Goal: Task Accomplishment & Management: Use online tool/utility

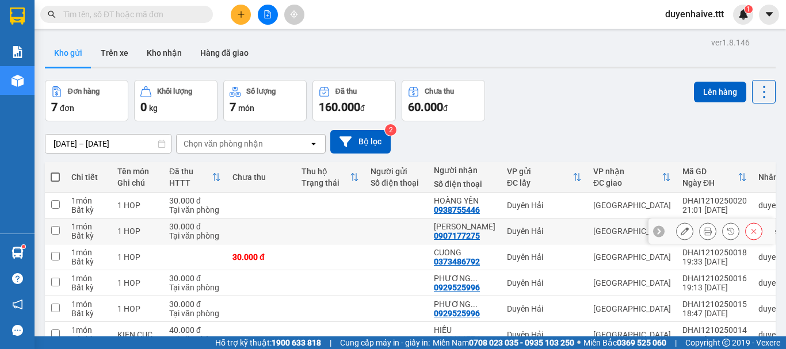
scroll to position [89, 0]
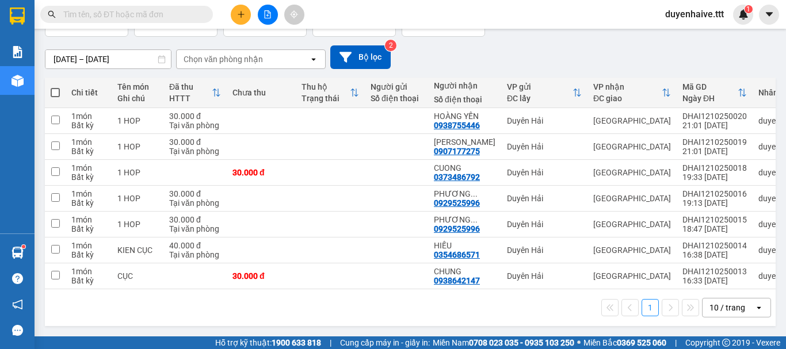
click at [56, 87] on label at bounding box center [55, 93] width 9 height 12
click at [55, 87] on input "checkbox" at bounding box center [55, 87] width 0 height 0
checkbox input "true"
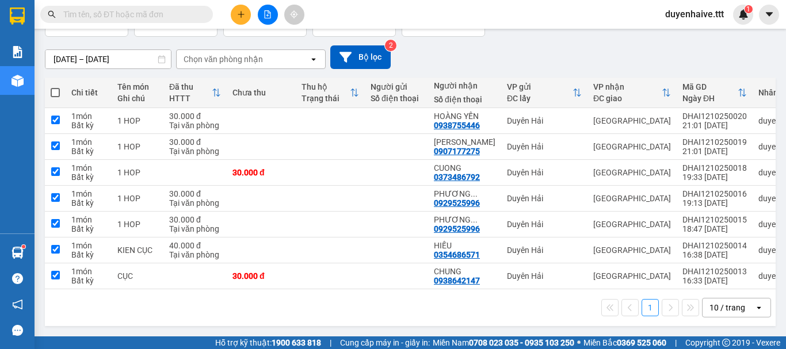
checkbox input "true"
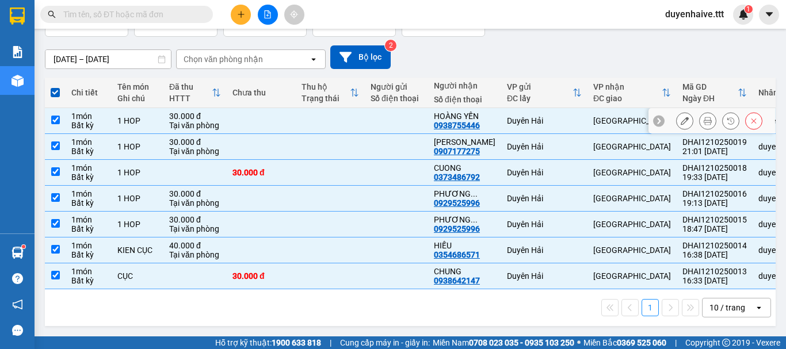
scroll to position [0, 0]
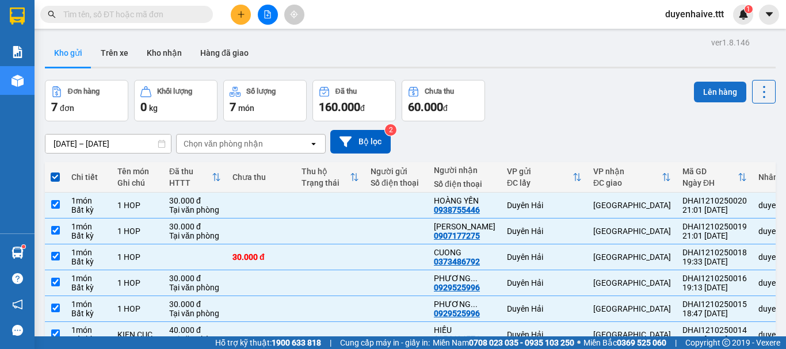
click at [699, 86] on button "Lên hàng" at bounding box center [720, 92] width 52 height 21
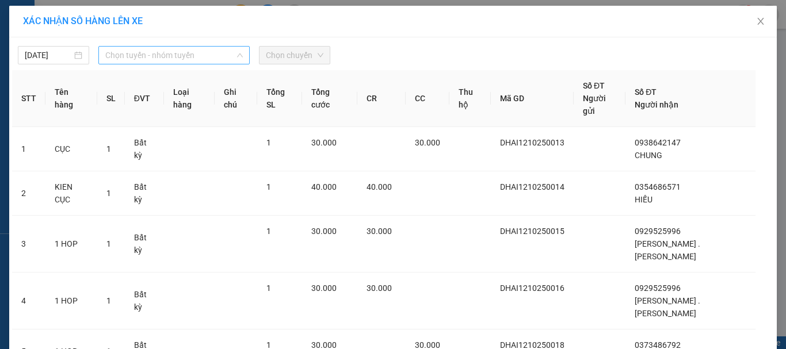
click at [118, 55] on span "Chọn tuyến - nhóm tuyến" at bounding box center [173, 55] width 137 height 17
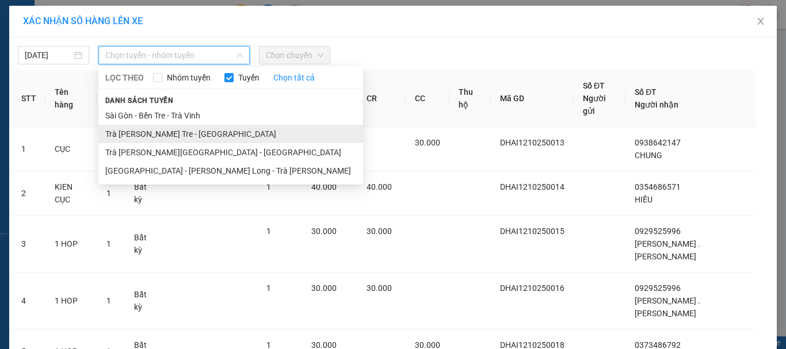
click at [142, 134] on li "Trà [PERSON_NAME] Tre - [GEOGRAPHIC_DATA]" at bounding box center [230, 134] width 265 height 18
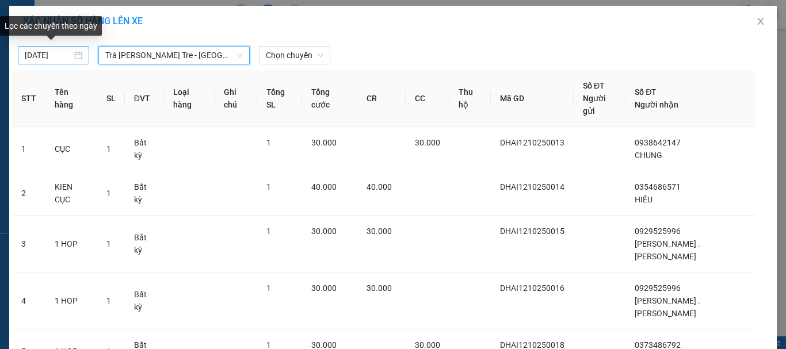
click at [25, 55] on input "[DATE]" at bounding box center [48, 55] width 47 height 13
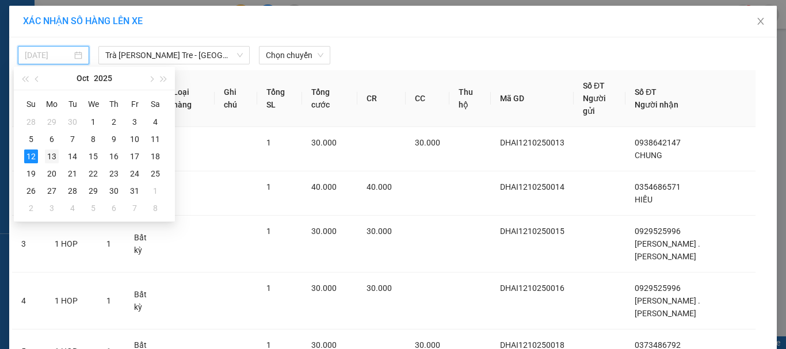
click at [54, 161] on div "13" at bounding box center [52, 157] width 14 height 14
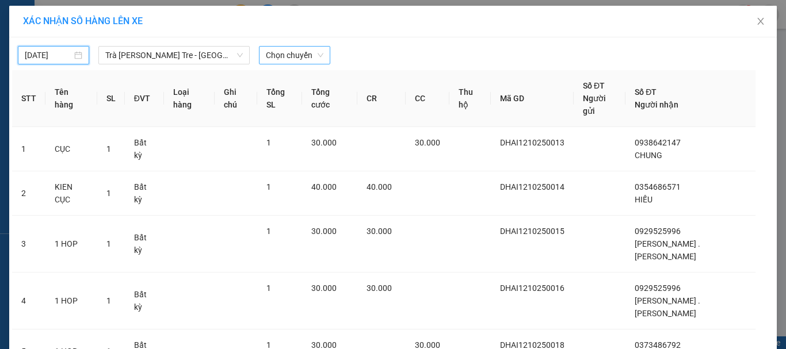
click at [304, 60] on span "Chọn chuyến" at bounding box center [295, 55] width 58 height 17
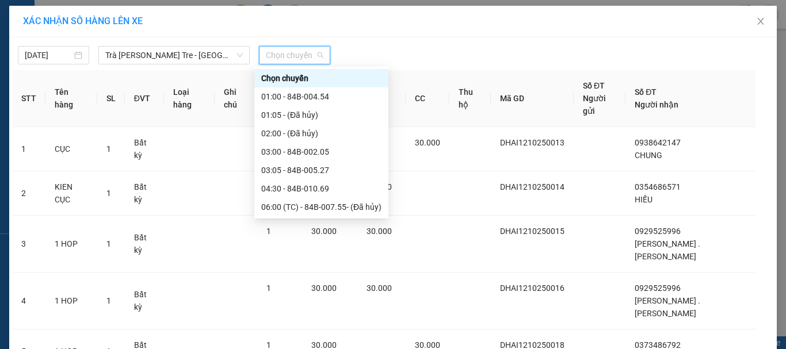
type input "[DATE]"
click at [309, 133] on div "01:00 - 84B-004.54" at bounding box center [321, 133] width 120 height 13
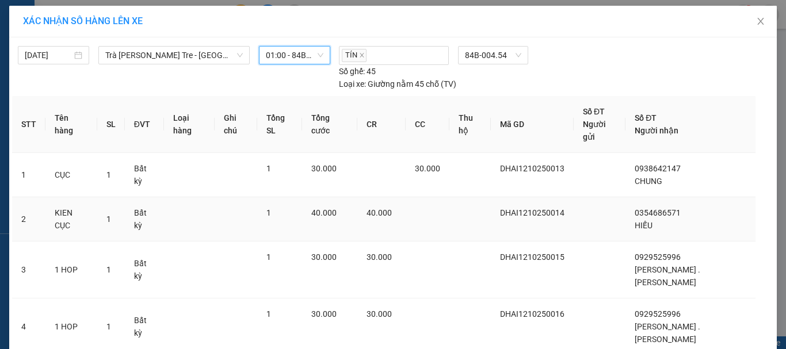
scroll to position [185, 0]
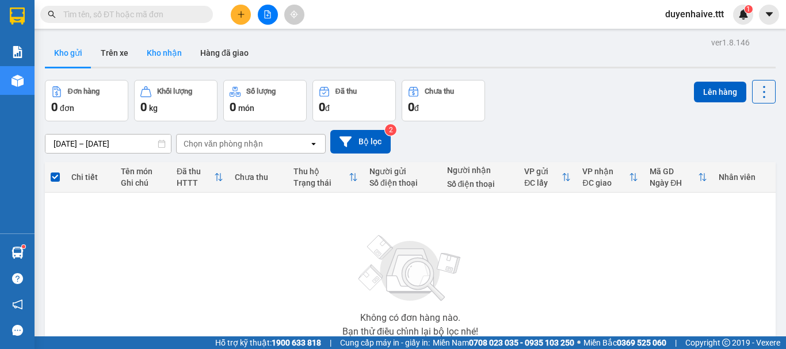
click at [155, 59] on button "Kho nhận" at bounding box center [163, 53] width 53 height 28
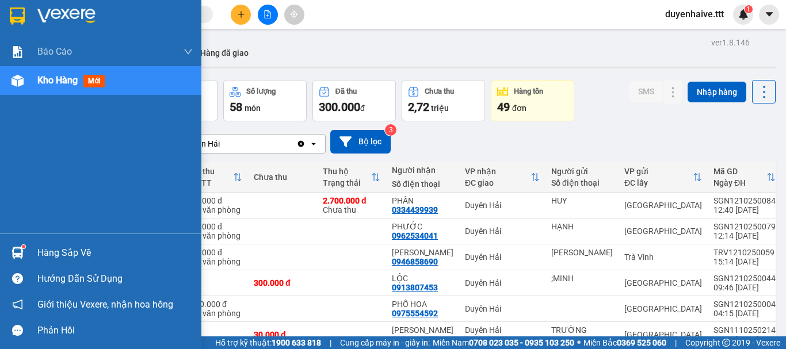
drag, startPoint x: 50, startPoint y: 254, endPoint x: 57, endPoint y: 251, distance: 7.5
click at [51, 254] on div "Hàng sắp về" at bounding box center [114, 252] width 155 height 17
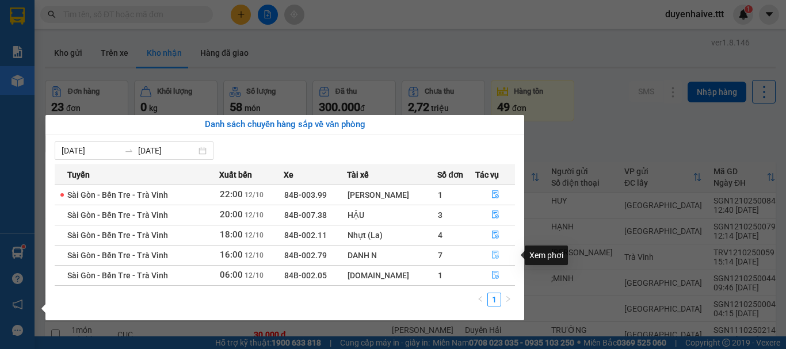
click at [495, 251] on icon "file-done" at bounding box center [495, 255] width 7 height 8
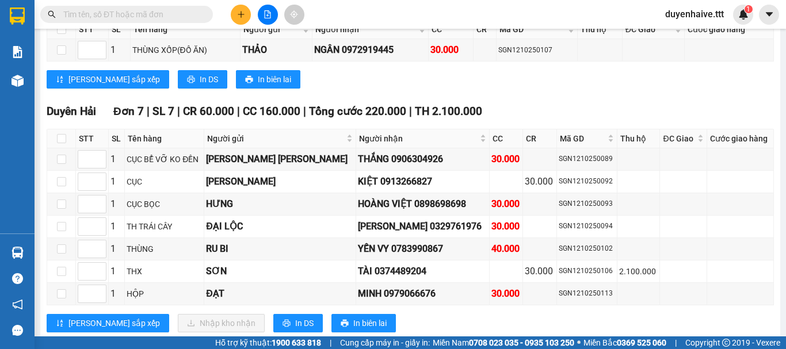
scroll to position [1073, 0]
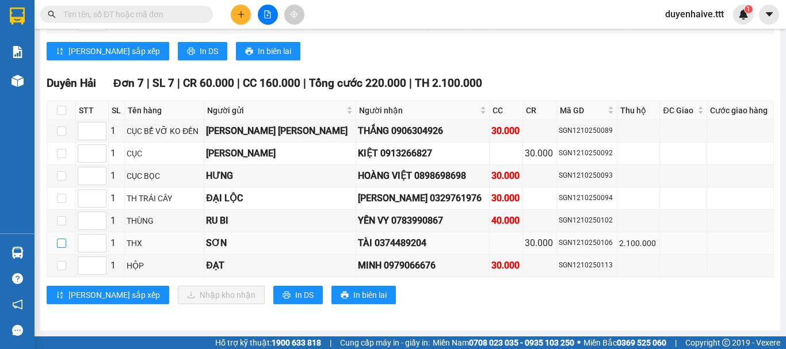
click at [58, 245] on input "checkbox" at bounding box center [61, 243] width 9 height 9
checkbox input "true"
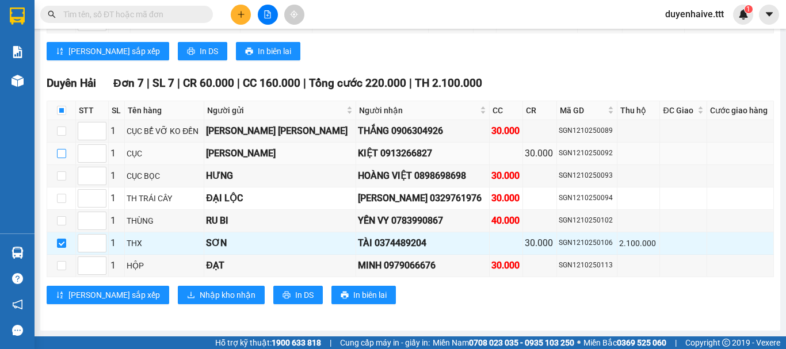
click at [59, 152] on input "checkbox" at bounding box center [61, 153] width 9 height 9
checkbox input "true"
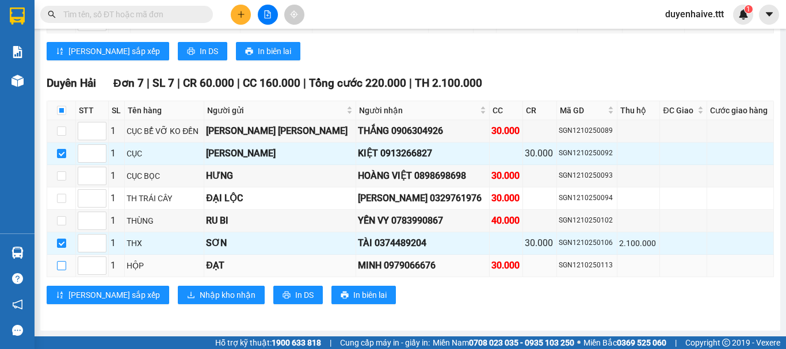
click at [60, 265] on input "checkbox" at bounding box center [61, 265] width 9 height 9
checkbox input "true"
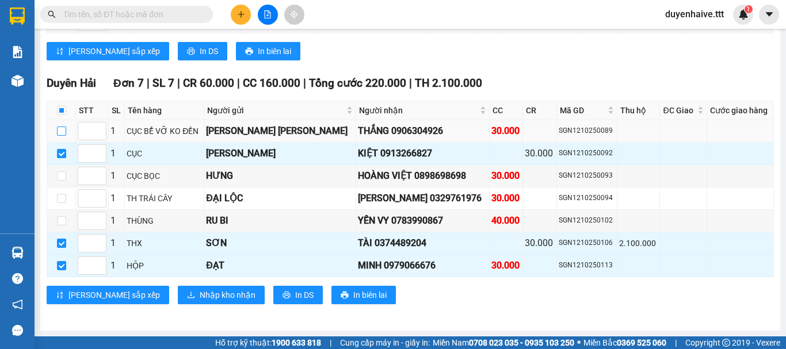
click at [58, 130] on input "checkbox" at bounding box center [61, 131] width 9 height 9
checkbox input "true"
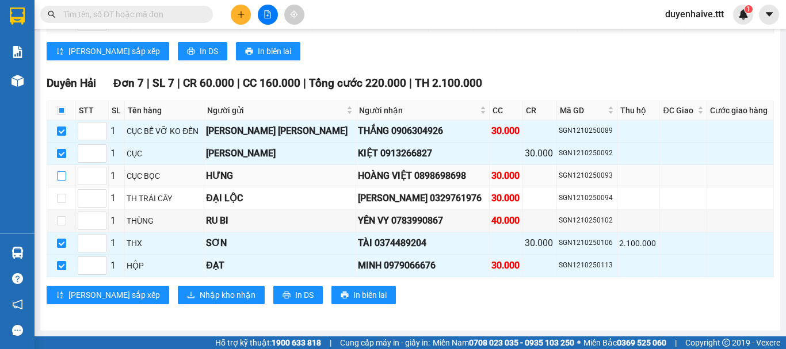
click at [60, 177] on input "checkbox" at bounding box center [61, 175] width 9 height 9
checkbox input "true"
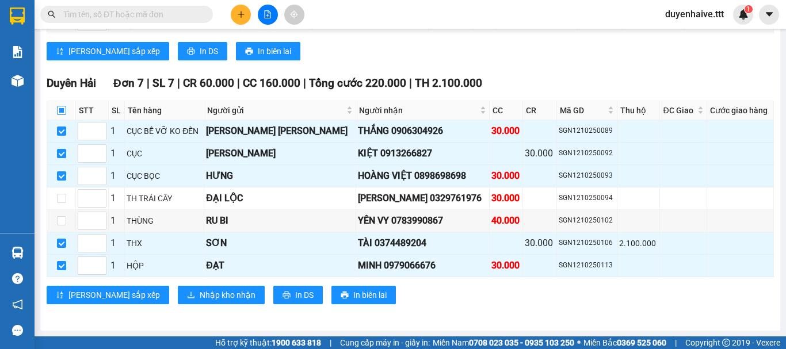
click at [60, 110] on input "checkbox" at bounding box center [61, 110] width 9 height 9
checkbox input "true"
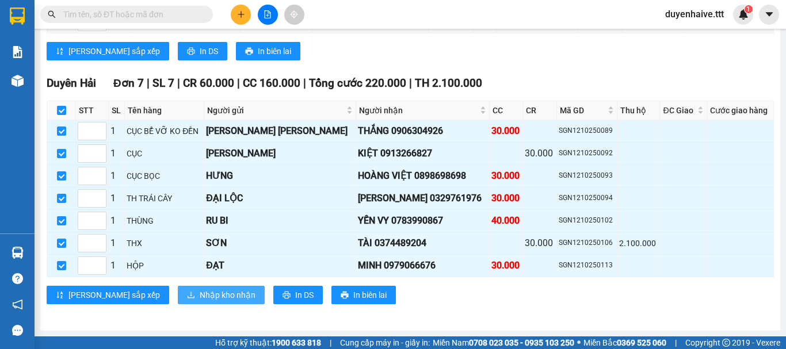
click at [200, 290] on span "Nhập kho nhận" at bounding box center [228, 295] width 56 height 13
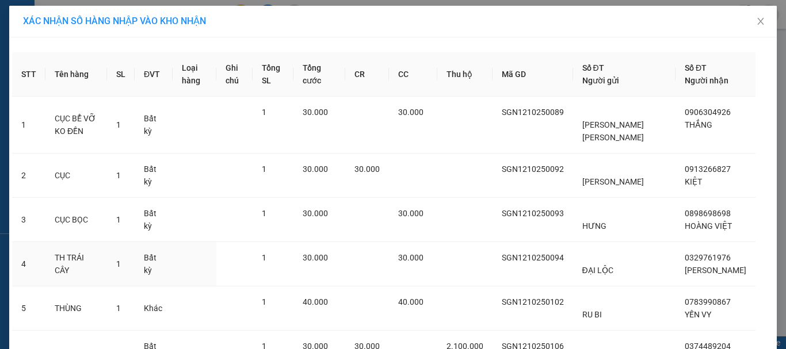
scroll to position [167, 0]
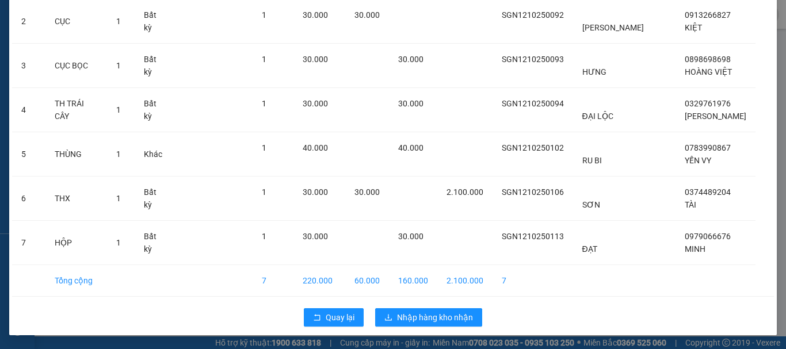
click at [435, 328] on div "Quay lại Nhập hàng kho nhận" at bounding box center [392, 318] width 761 height 30
click at [430, 317] on span "Nhập hàng kho nhận" at bounding box center [435, 317] width 76 height 13
